Goal: Transaction & Acquisition: Purchase product/service

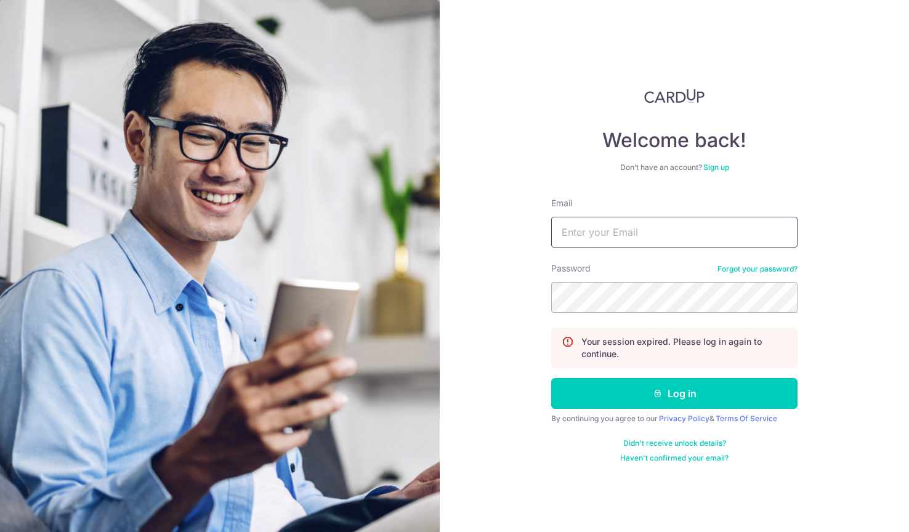
type input "hello@hellorugs.com.sg"
click at [674, 393] on button "Log in" at bounding box center [674, 393] width 246 height 31
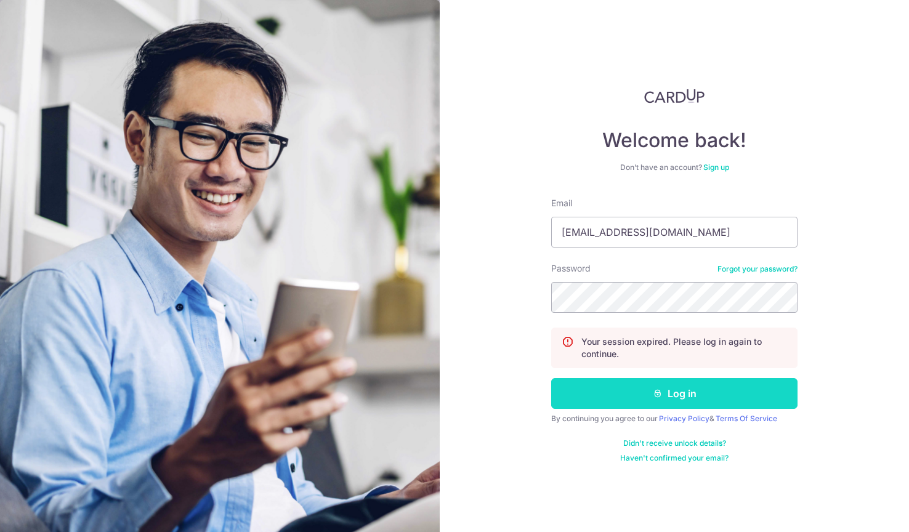
click at [648, 387] on button "Log in" at bounding box center [674, 393] width 246 height 31
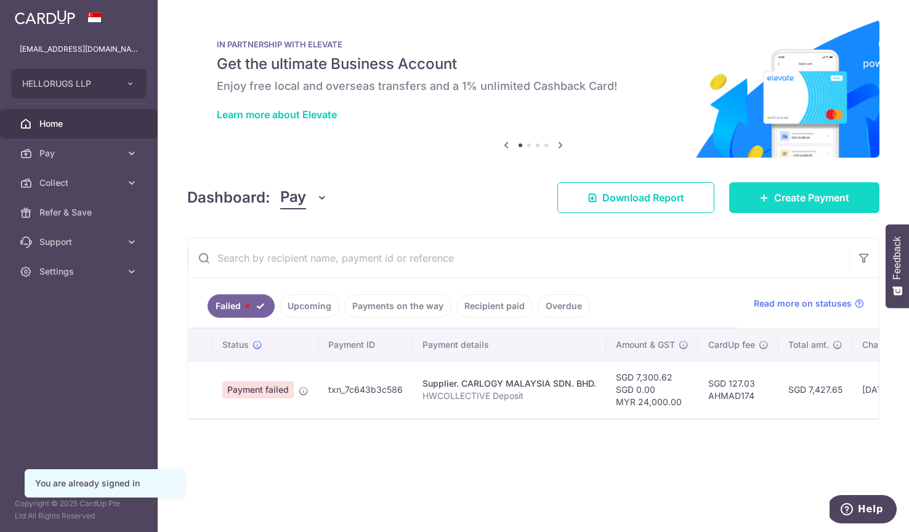
click at [789, 206] on link "Create Payment" at bounding box center [804, 197] width 150 height 31
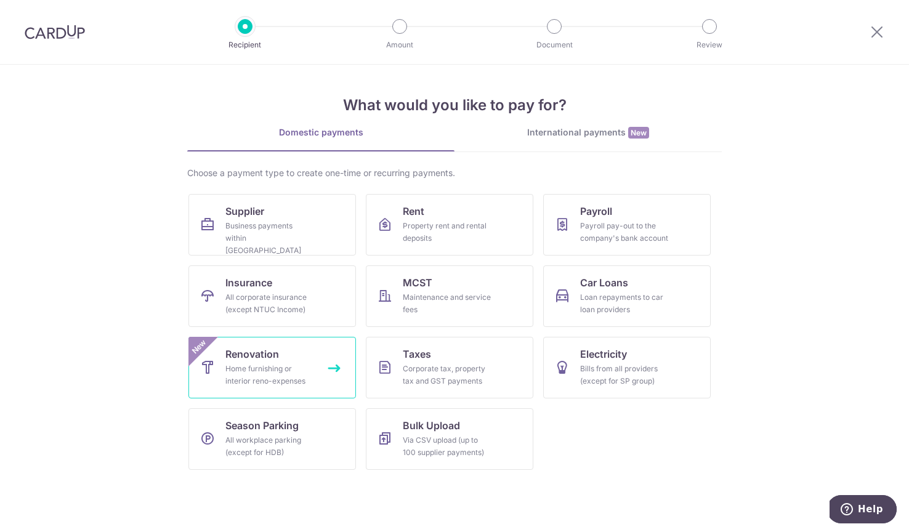
click at [318, 362] on link "Renovation Home furnishing or interior reno-expenses New" at bounding box center [271, 368] width 167 height 62
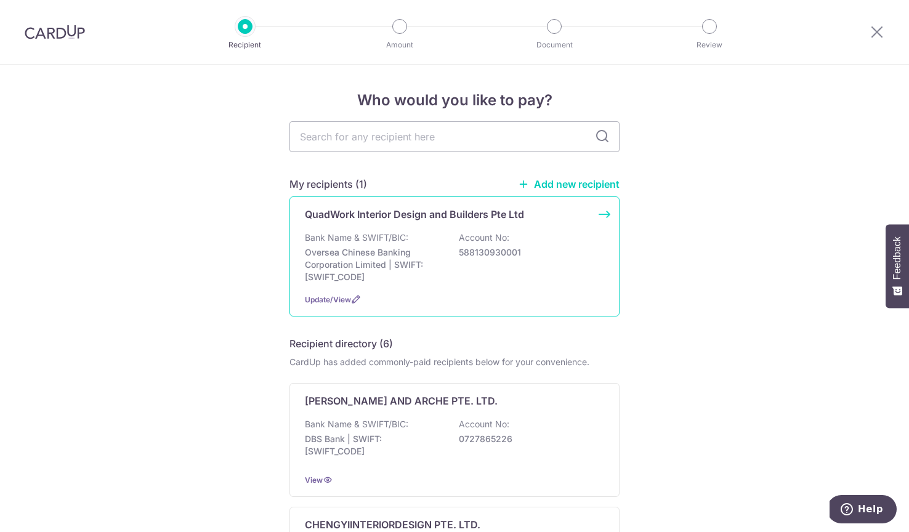
click at [393, 241] on p "Bank Name & SWIFT/BIC:" at bounding box center [356, 237] width 103 height 12
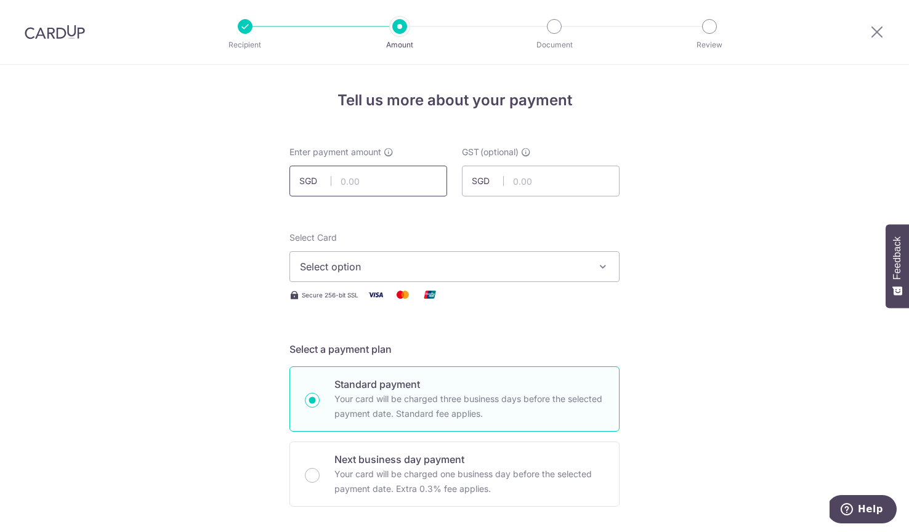
click at [411, 184] on input "text" at bounding box center [368, 181] width 158 height 31
type input "14,424.50"
click at [368, 252] on button "Select option" at bounding box center [454, 266] width 330 height 31
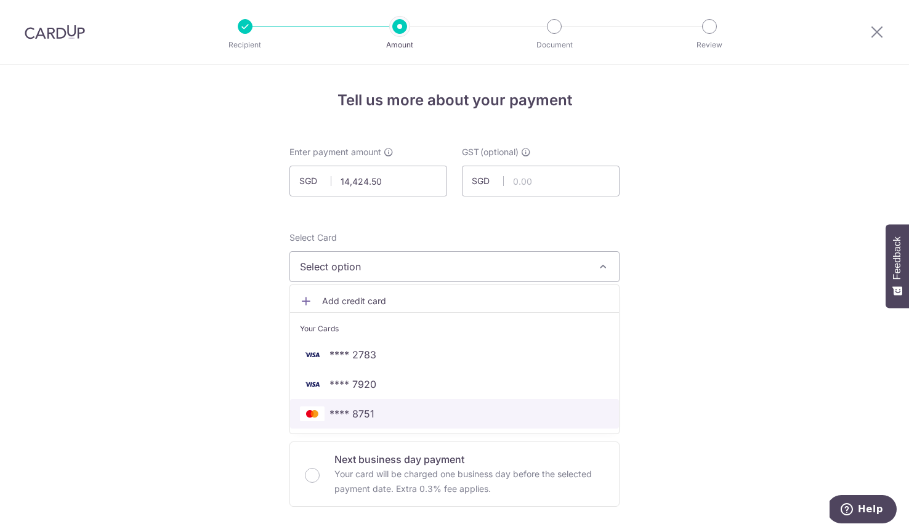
click at [383, 415] on span "**** 8751" at bounding box center [454, 413] width 309 height 15
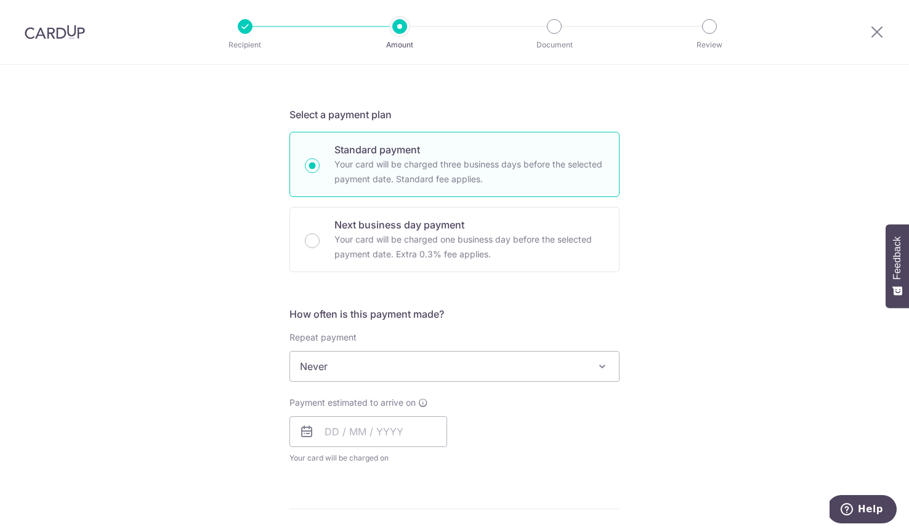
scroll to position [342, 0]
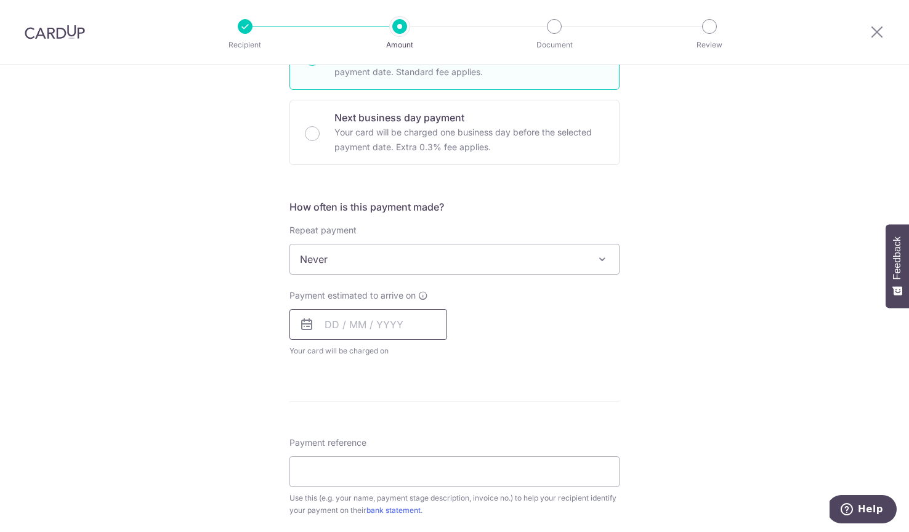
click at [353, 333] on input "text" at bounding box center [368, 324] width 158 height 31
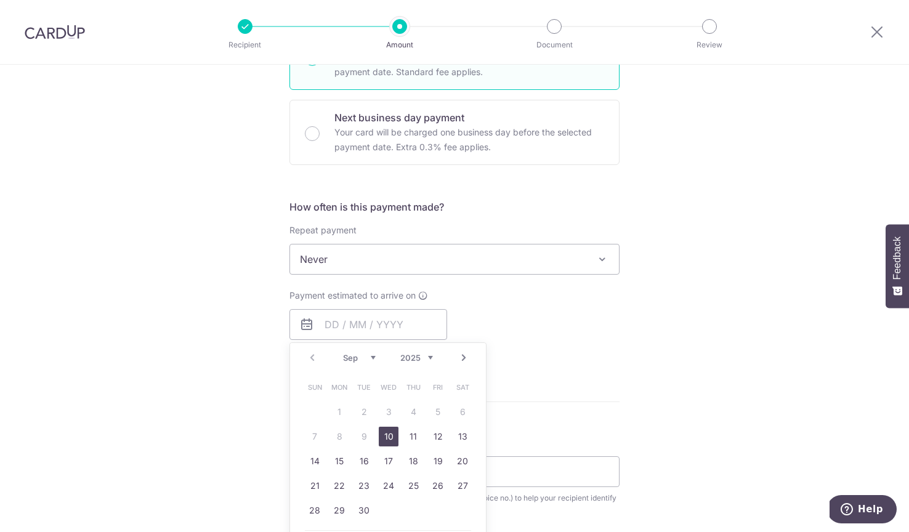
click at [388, 438] on link "10" at bounding box center [389, 437] width 20 height 20
type input "10/09/2025"
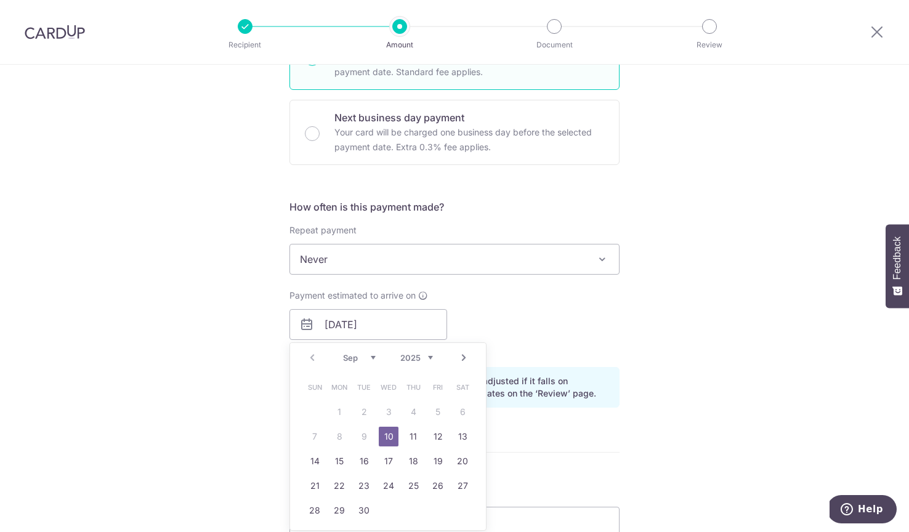
click at [238, 438] on div "Tell us more about your payment Enter payment amount SGD 14,424.50 14424.50 GST…" at bounding box center [454, 387] width 909 height 1329
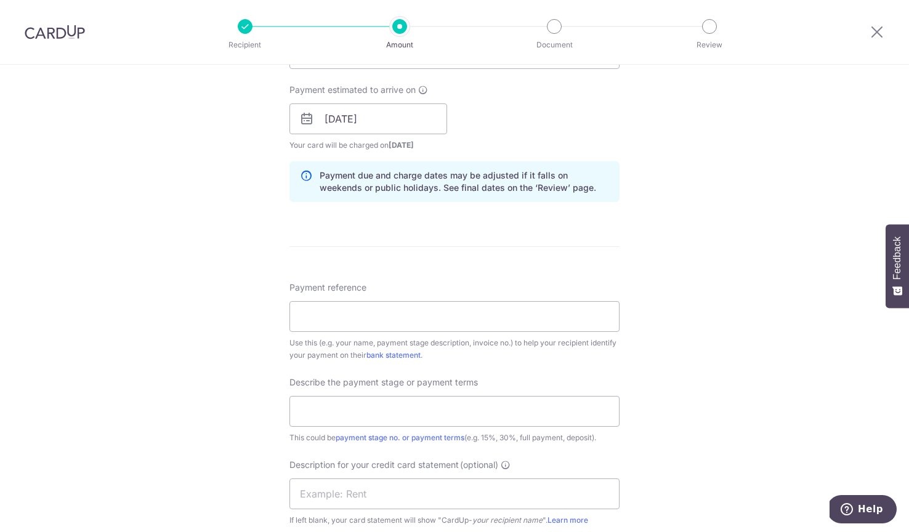
scroll to position [623, 0]
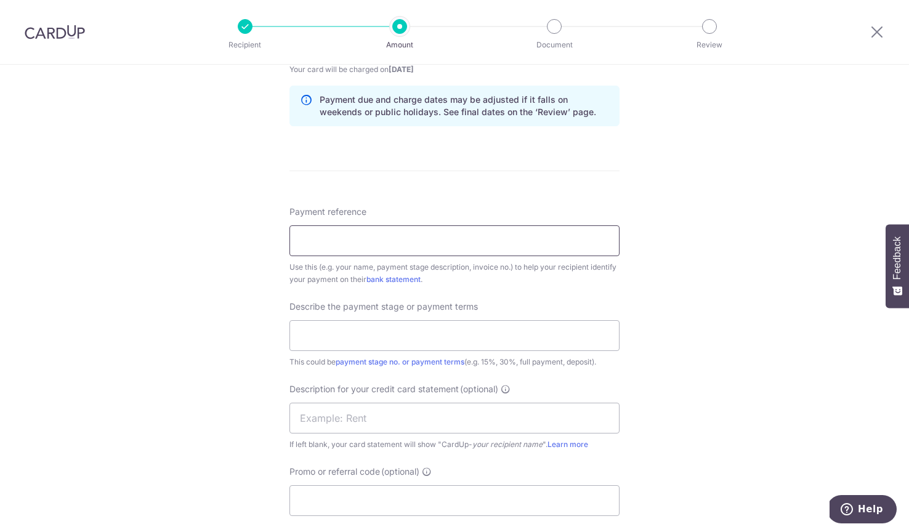
click at [377, 232] on input "Payment reference" at bounding box center [454, 240] width 330 height 31
type input "1 LOR M WORKS"
click at [425, 331] on input "text" at bounding box center [454, 335] width 330 height 31
click at [336, 423] on input "text" at bounding box center [454, 418] width 330 height 31
paste input "1 LOR M WORKS"
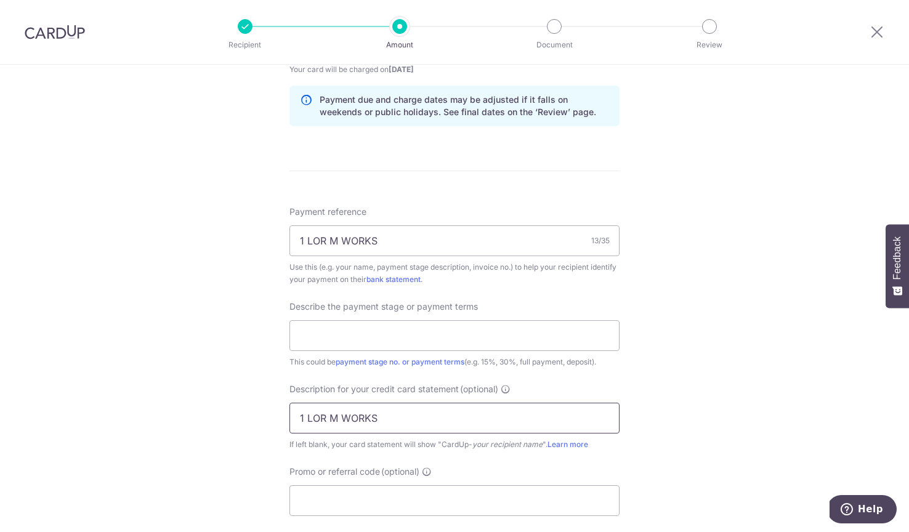
type input "1 LOR M WORKS"
click at [364, 318] on div "Describe the payment stage or payment terms This could be payment stage no. or …" at bounding box center [454, 334] width 330 height 68
click at [363, 327] on input "text" at bounding box center [454, 335] width 330 height 31
type input "0"
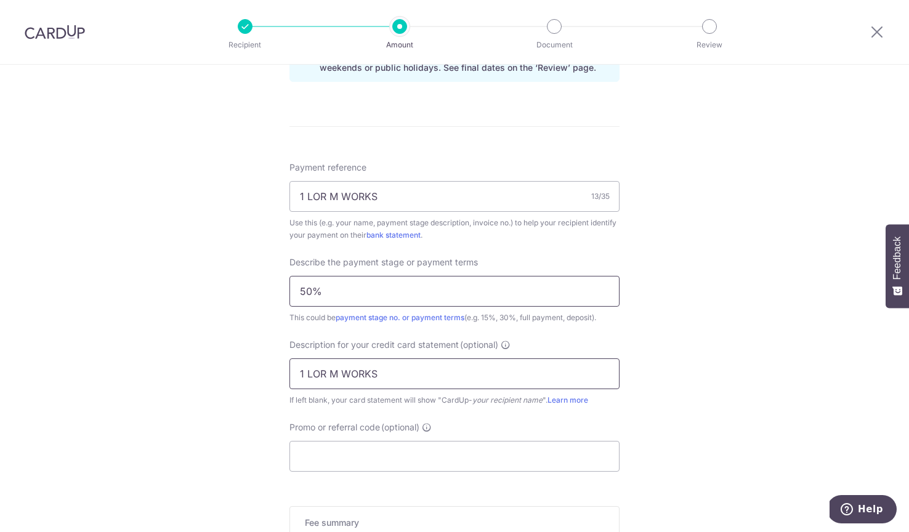
type input "50%"
click at [395, 372] on input "1 LOR M WORKS" at bounding box center [454, 373] width 330 height 31
type input "1 LOR M WORKS"
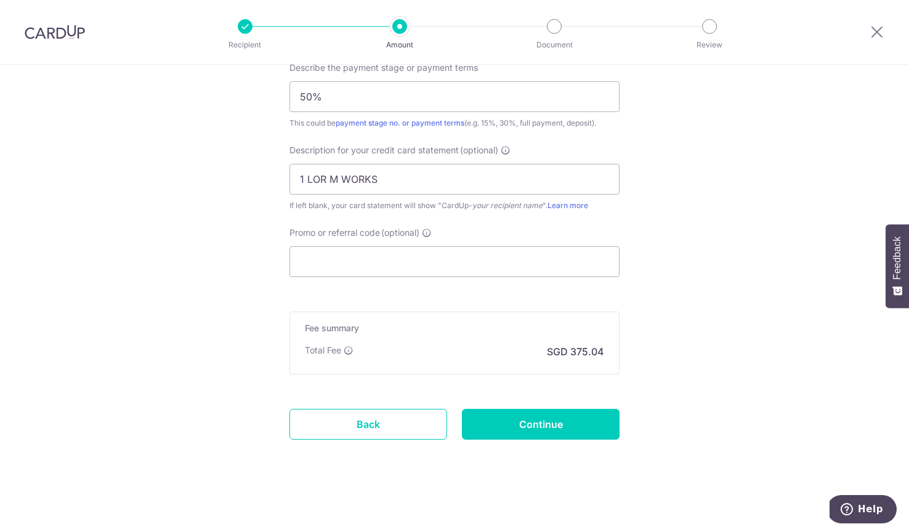
scroll to position [862, 0]
click at [522, 425] on input "Continue" at bounding box center [541, 424] width 158 height 31
type input "Create Schedule"
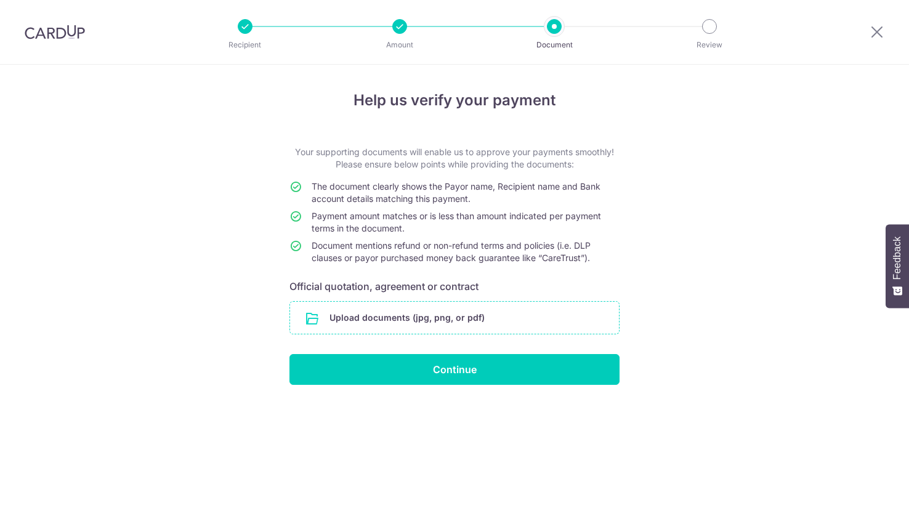
click at [355, 327] on input "file" at bounding box center [454, 318] width 329 height 32
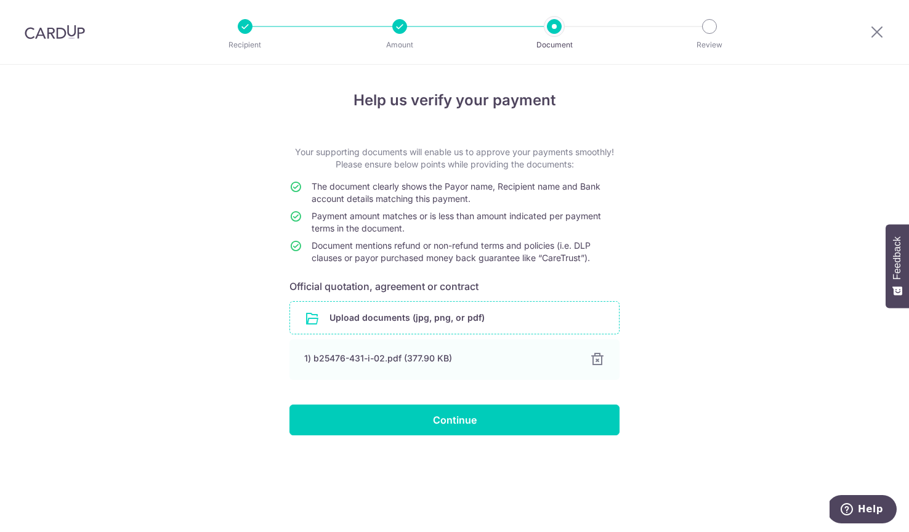
click at [539, 436] on div "Help us verify your payment Your supporting documents will enable us to approve…" at bounding box center [454, 298] width 909 height 467
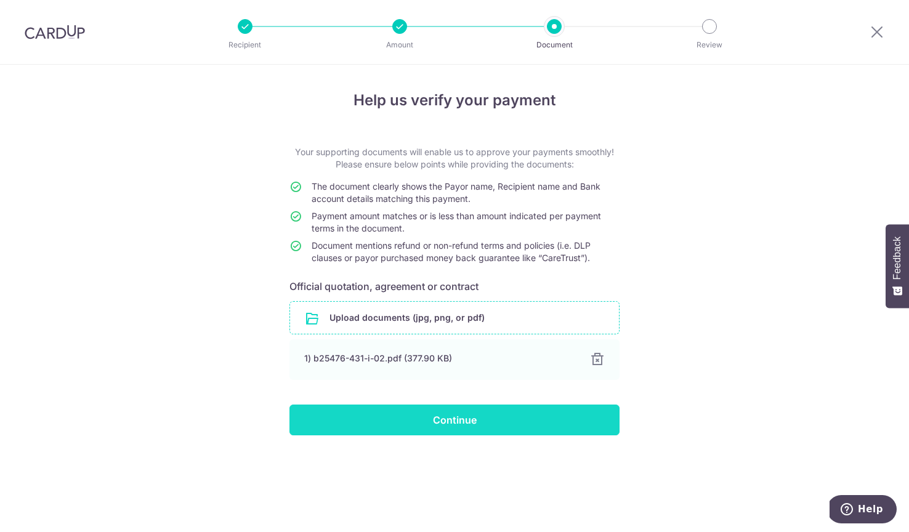
click at [539, 424] on input "Continue" at bounding box center [454, 419] width 330 height 31
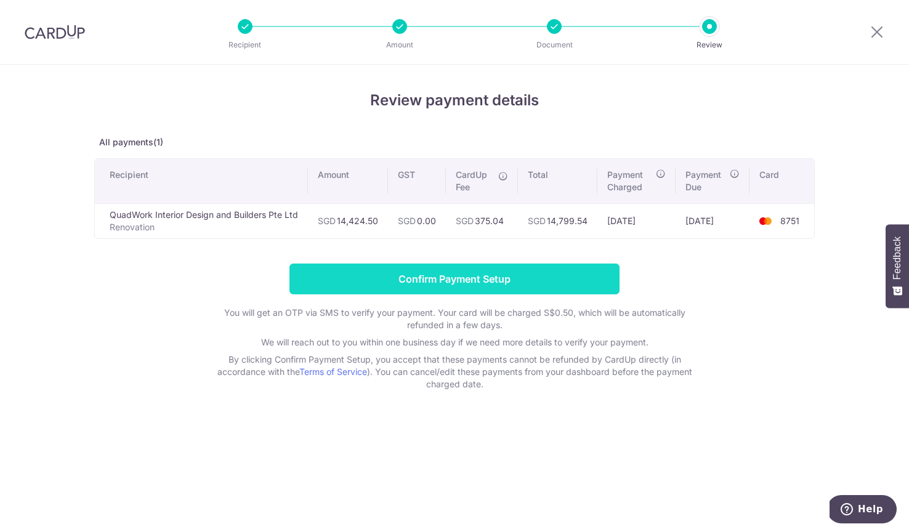
click at [451, 270] on input "Confirm Payment Setup" at bounding box center [454, 278] width 330 height 31
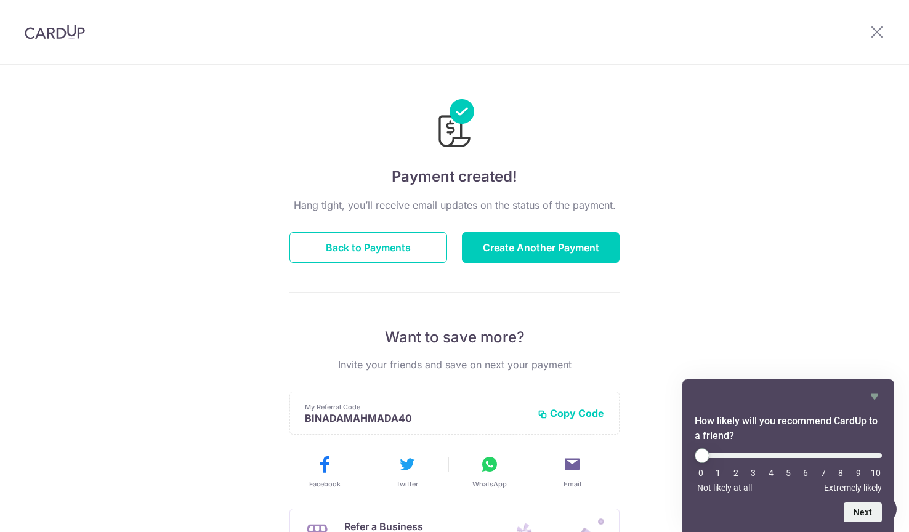
drag, startPoint x: 0, startPoint y: 0, endPoint x: 794, endPoint y: 252, distance: 833.0
click at [794, 252] on div "Payment created! Hang tight, you’ll receive email updates on the status of the …" at bounding box center [454, 393] width 909 height 657
